Goal: Transaction & Acquisition: Purchase product/service

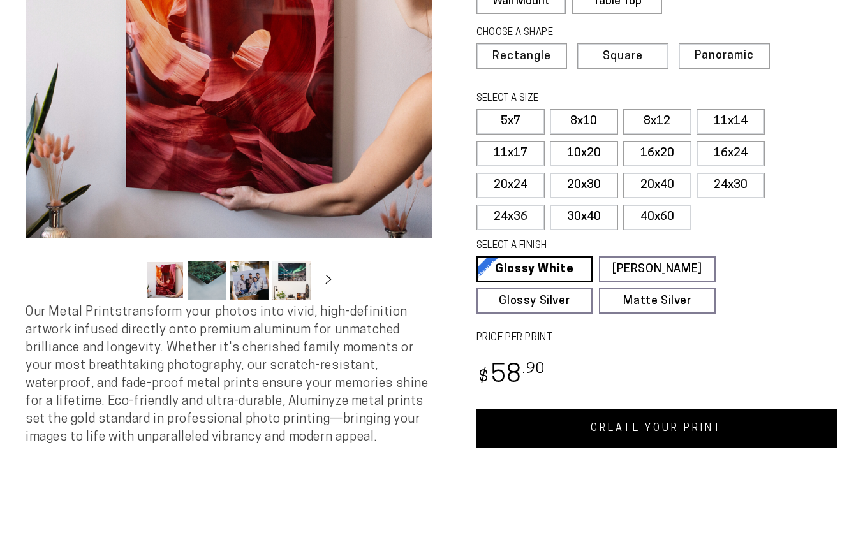
scroll to position [251, 0]
select select "**********"
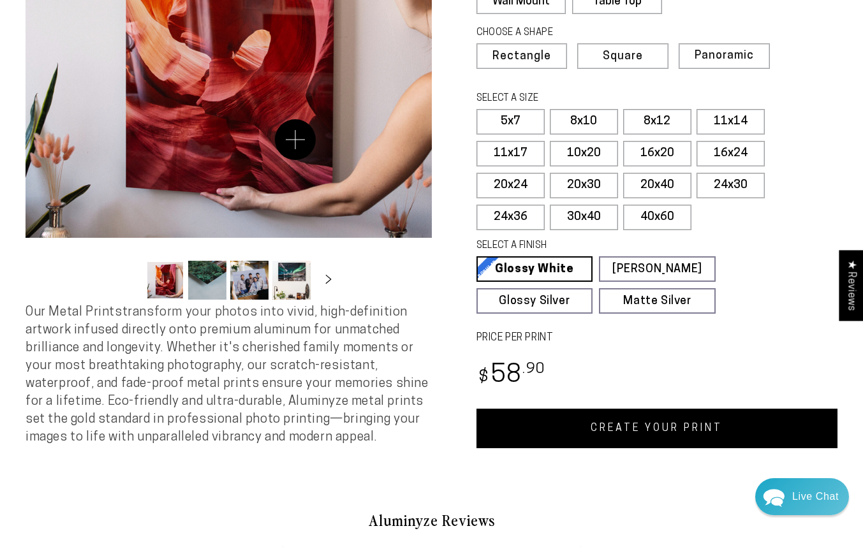
scroll to position [434, 0]
click at [501, 150] on label "11x17" at bounding box center [511, 154] width 68 height 26
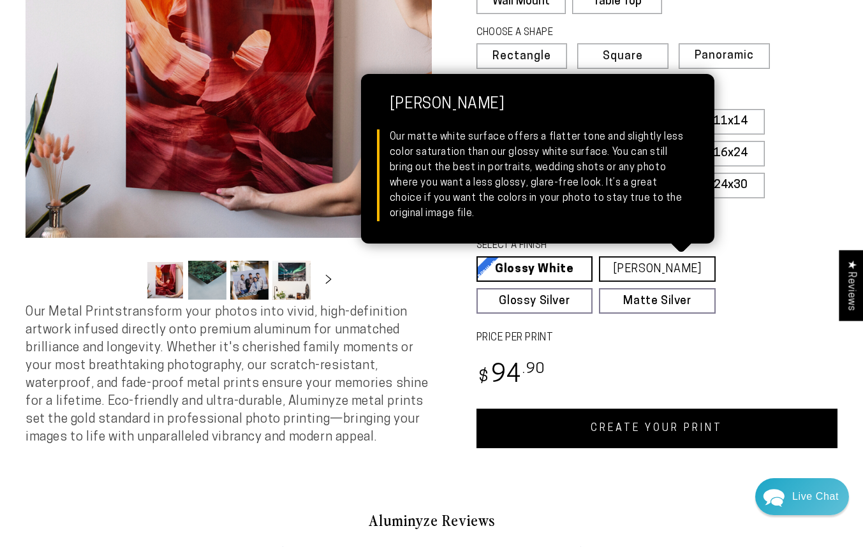
click at [644, 273] on link "[PERSON_NAME] Matte White Our matte white surface offers a flatter tone and sli…" at bounding box center [657, 269] width 117 height 26
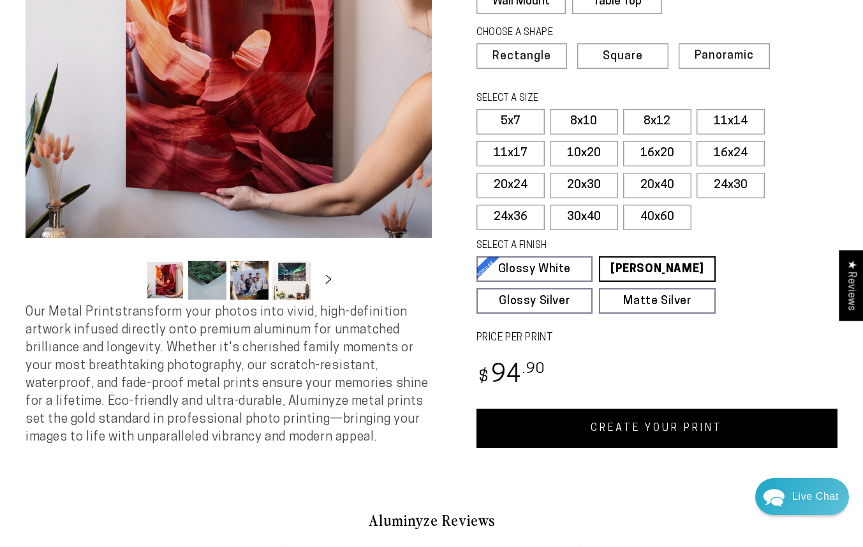
click at [626, 427] on link "CREATE YOUR PRINT" at bounding box center [658, 429] width 362 height 40
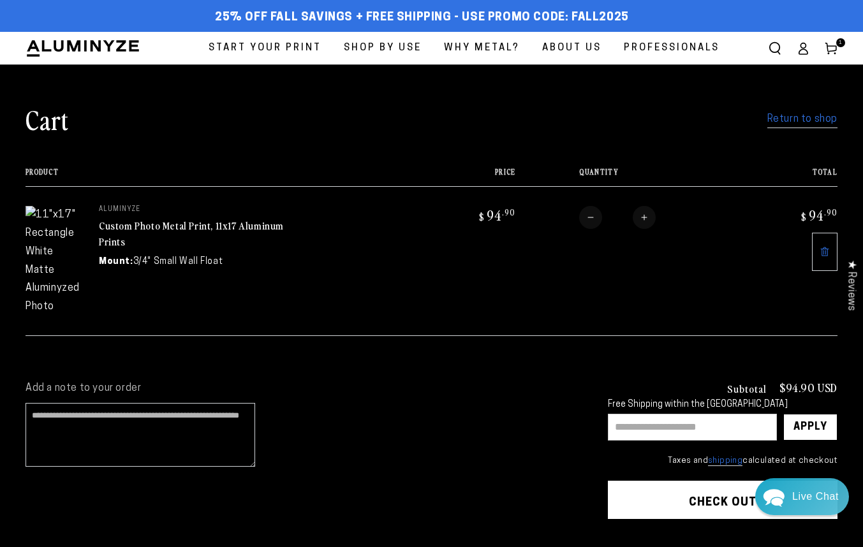
scroll to position [434, 0]
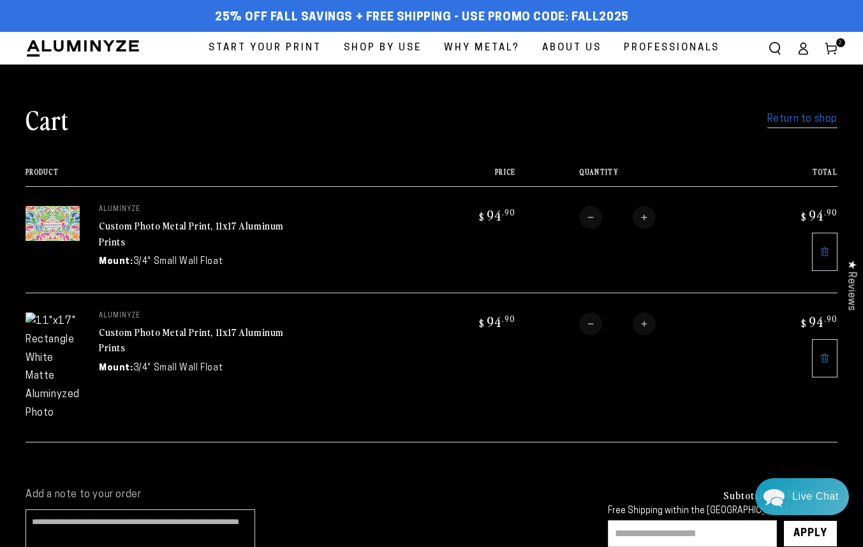
scroll to position [434, 0]
click at [820, 362] on icon at bounding box center [825, 358] width 10 height 10
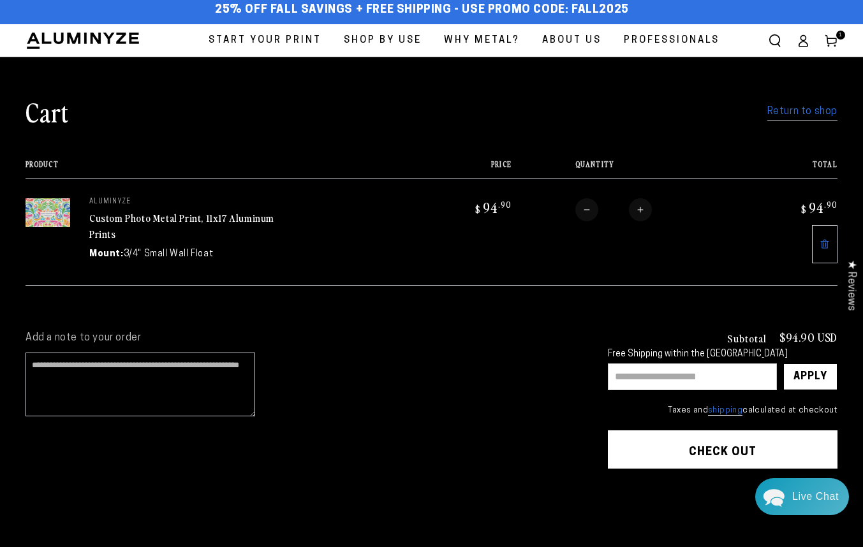
scroll to position [6, 0]
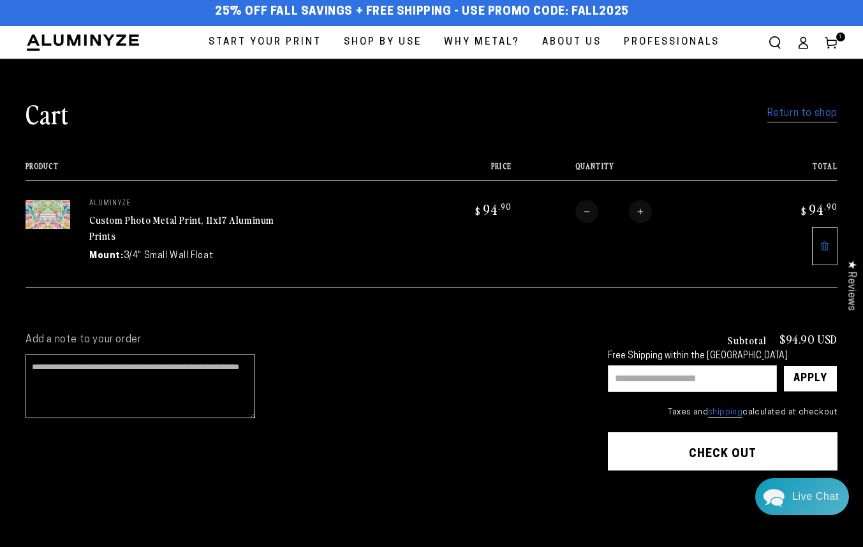
click at [677, 375] on input "text" at bounding box center [692, 379] width 169 height 27
type input "********"
click at [813, 374] on div "Apply" at bounding box center [811, 379] width 34 height 26
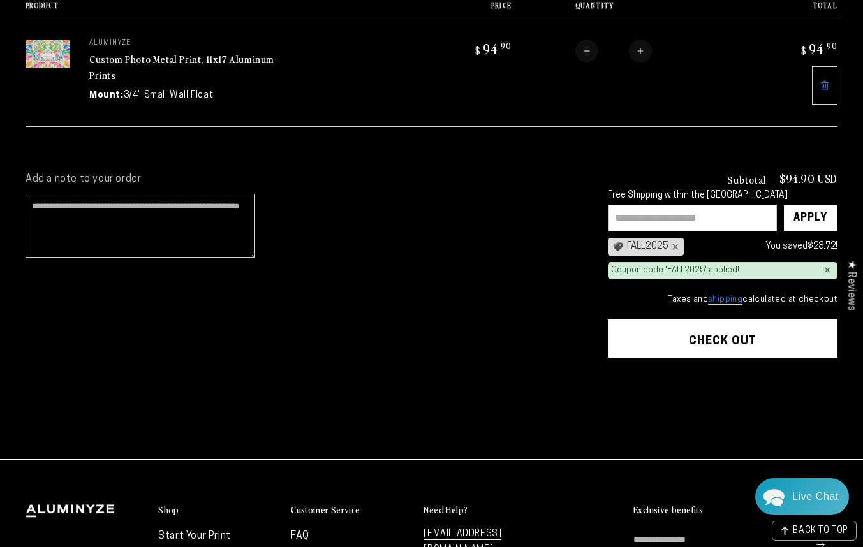
scroll to position [167, 0]
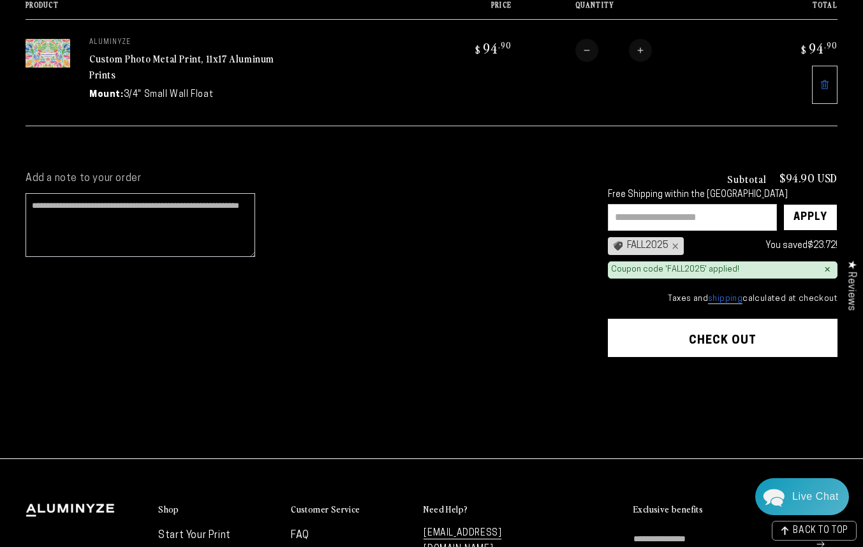
click at [674, 332] on button "Check out" at bounding box center [723, 338] width 230 height 38
